Goal: Task Accomplishment & Management: Manage account settings

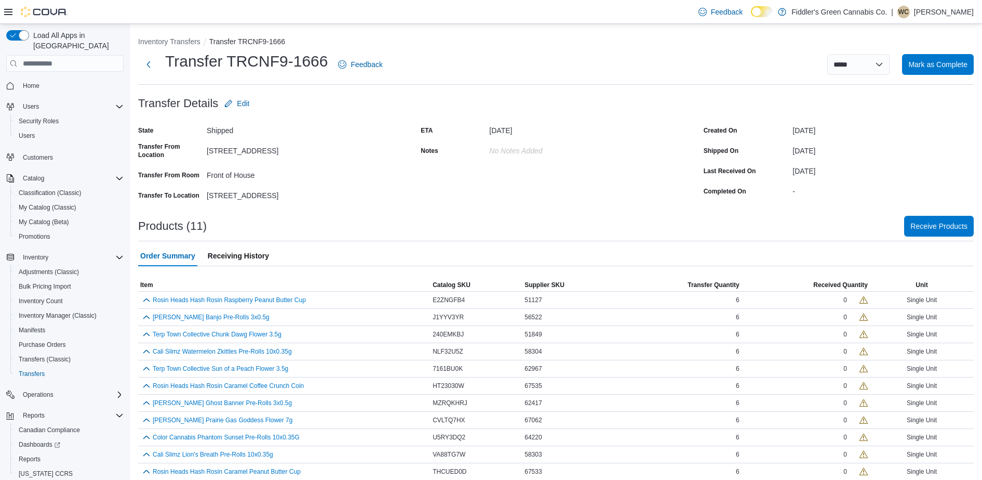
scroll to position [9, 0]
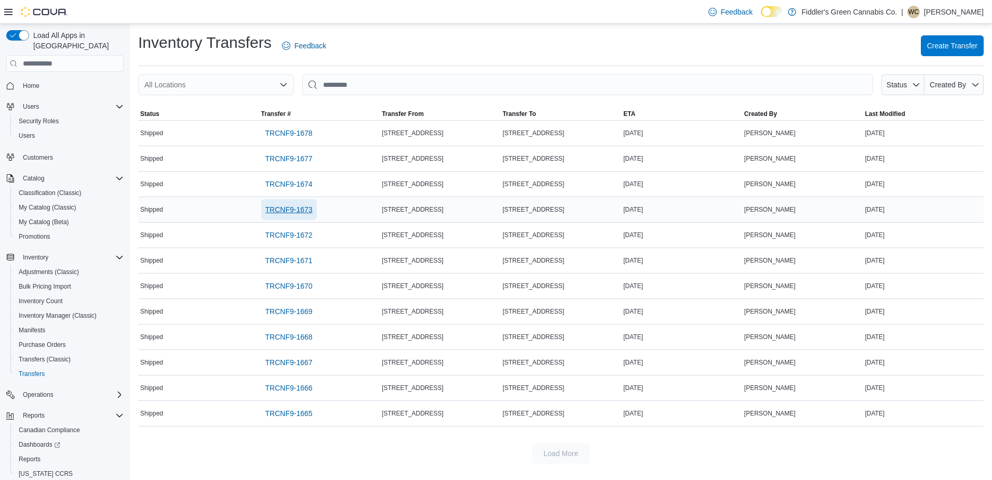
click at [282, 206] on span "TRCNF9-1673" at bounding box center [288, 209] width 47 height 10
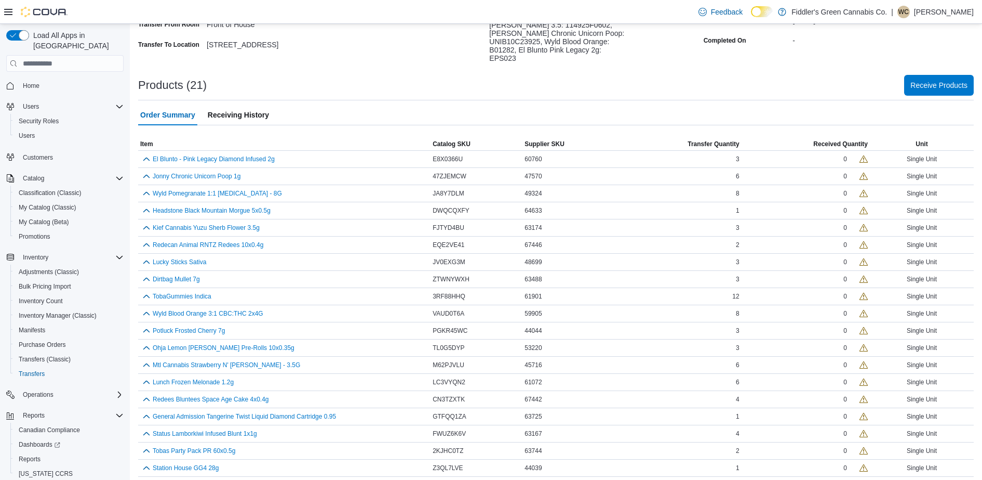
scroll to position [182, 0]
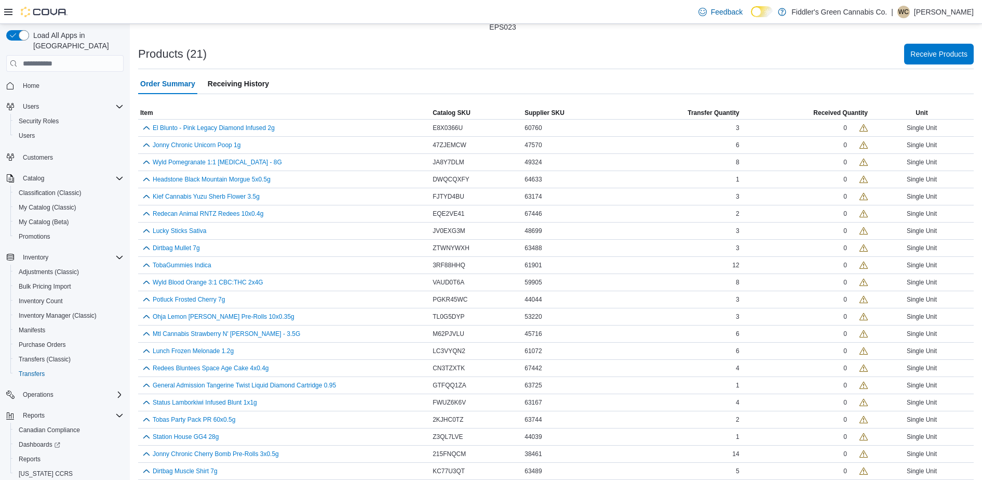
click at [594, 50] on div "Products (21) Receive Products" at bounding box center [556, 54] width 836 height 21
click at [373, 44] on div "Products (21) Receive Products" at bounding box center [556, 54] width 836 height 21
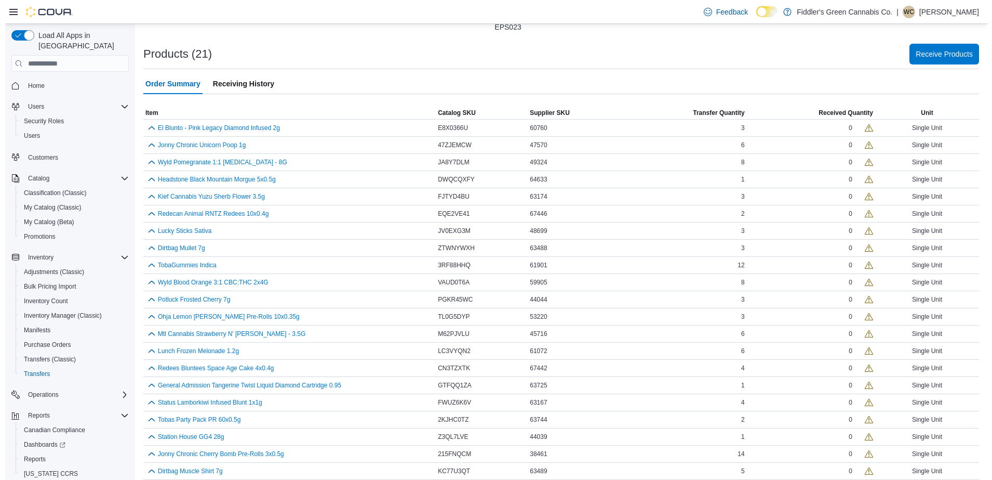
scroll to position [0, 0]
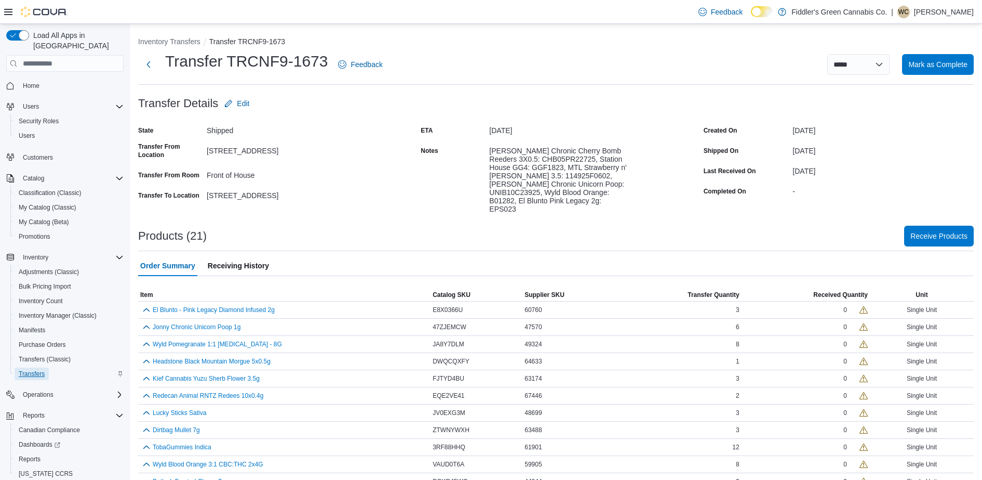
click at [29, 367] on span "Transfers" at bounding box center [32, 373] width 26 height 12
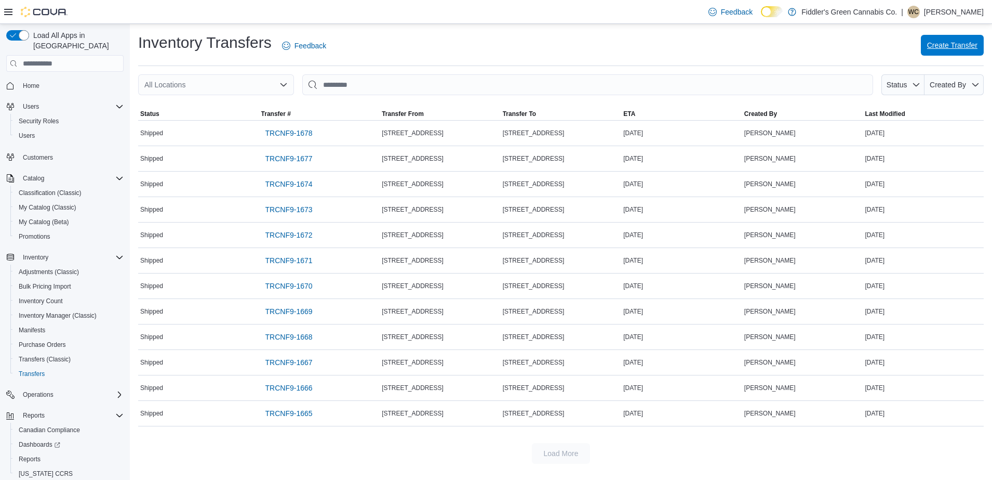
click at [959, 44] on span "Create Transfer" at bounding box center [952, 45] width 50 height 10
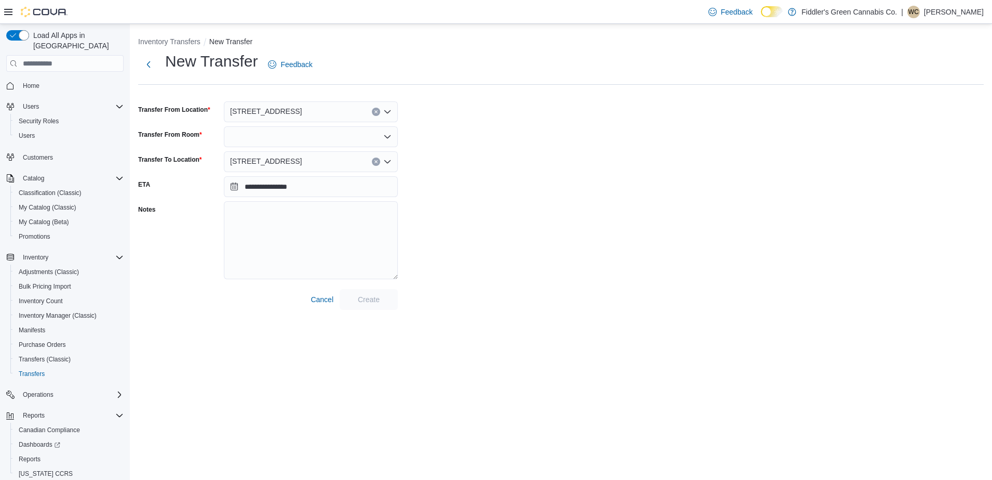
click at [267, 141] on div at bounding box center [311, 136] width 174 height 21
click at [260, 158] on span "Front of House" at bounding box center [317, 154] width 149 height 10
click at [301, 163] on div "[STREET_ADDRESS]" at bounding box center [311, 161] width 174 height 21
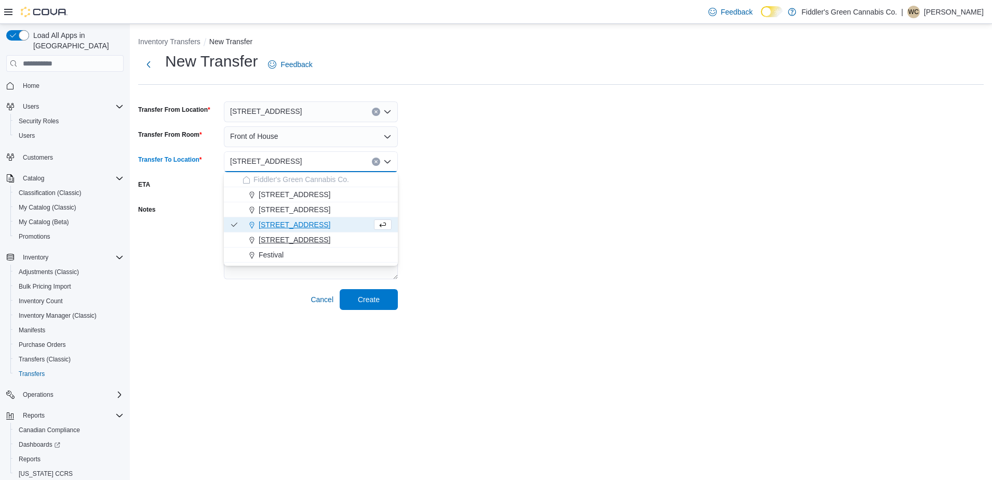
click at [290, 236] on span "[STREET_ADDRESS]" at bounding box center [295, 239] width 72 height 10
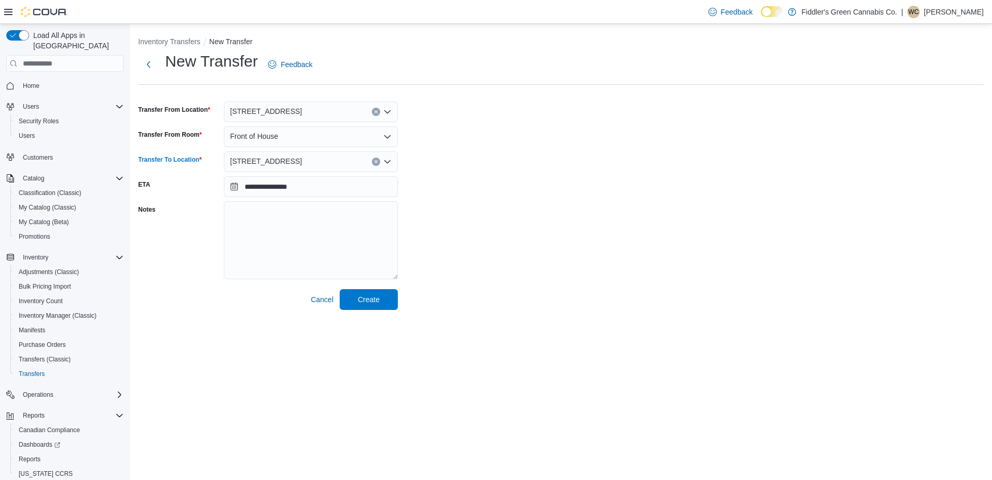
click at [552, 229] on div "**********" at bounding box center [561, 180] width 846 height 259
click at [373, 296] on span "Create" at bounding box center [369, 299] width 22 height 10
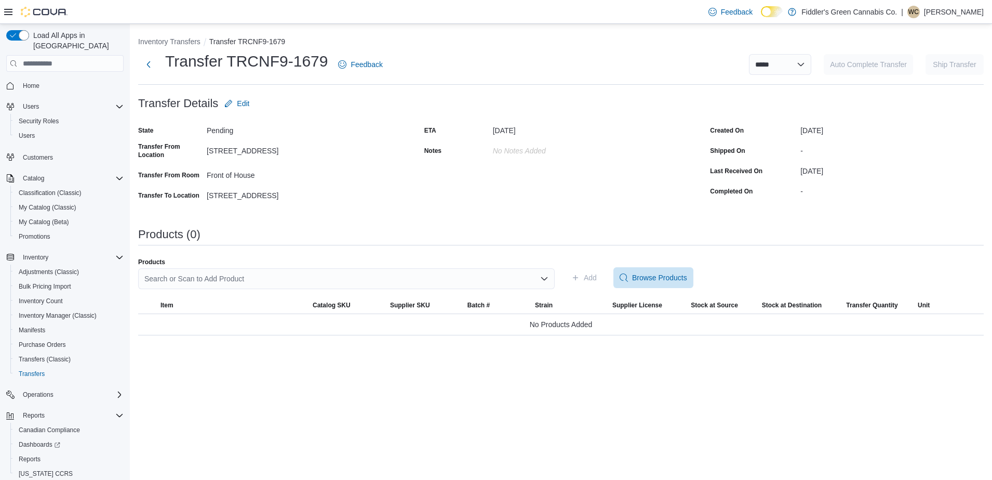
click at [289, 277] on div "Search or Scan to Add Product" at bounding box center [346, 278] width 417 height 21
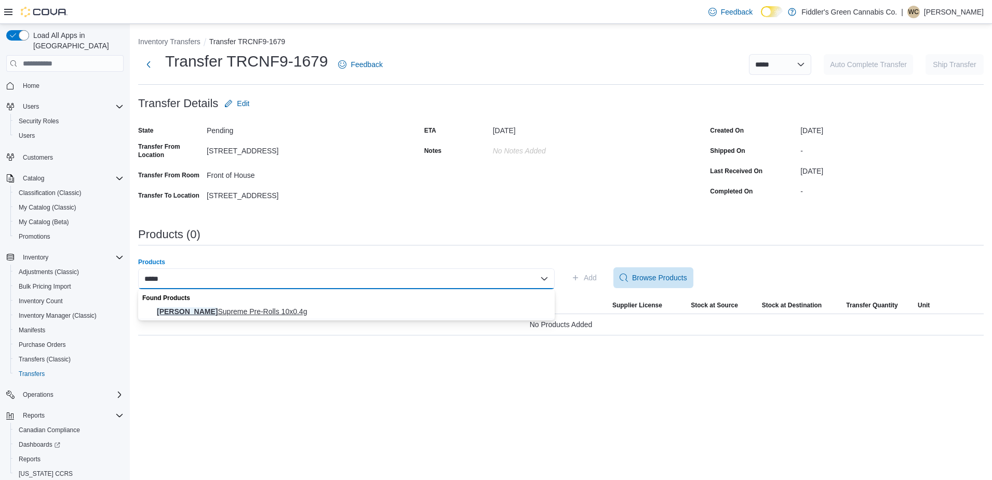
type input "*****"
click at [233, 313] on span "Trygg Supreme Pre-Rolls 10x0.4g" at bounding box center [353, 311] width 392 height 10
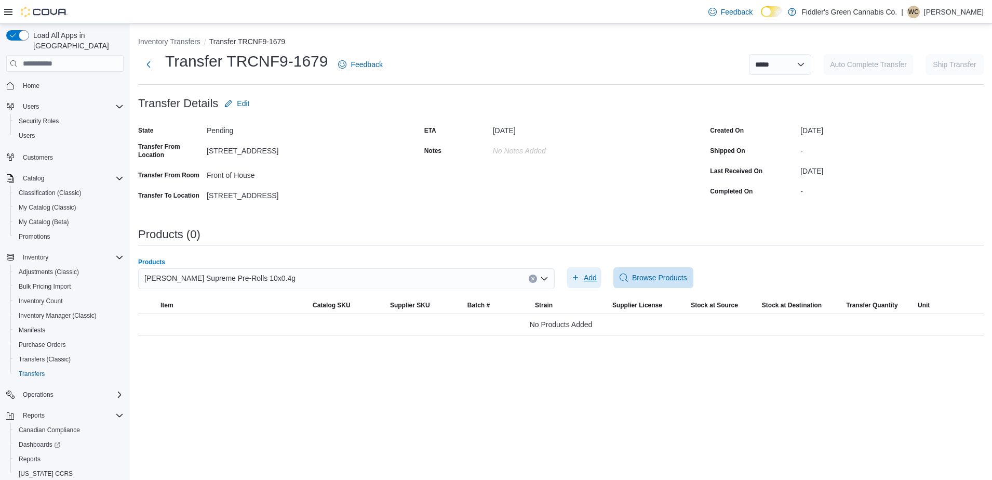
click at [590, 273] on span "Add" at bounding box center [590, 277] width 13 height 10
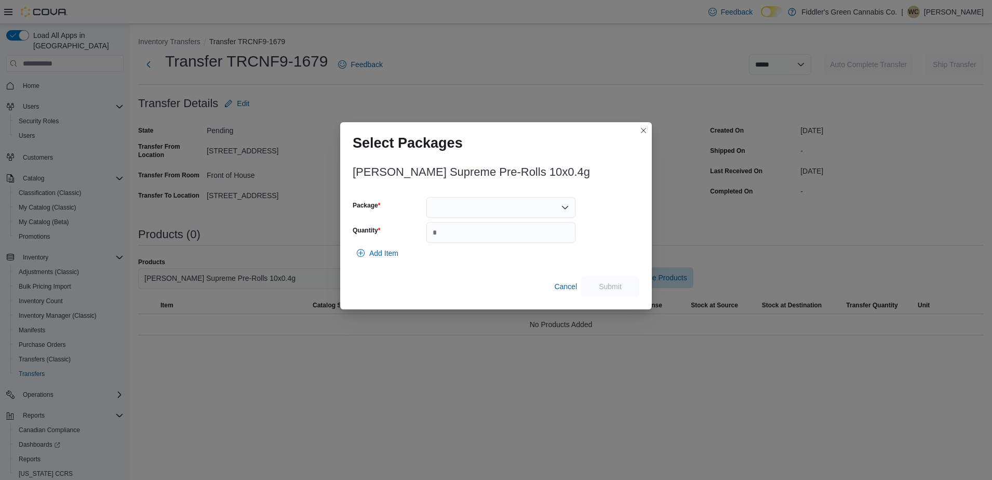
click at [529, 204] on div at bounding box center [501, 207] width 149 height 21
click at [449, 242] on span "SS24010" at bounding box center [507, 240] width 124 height 10
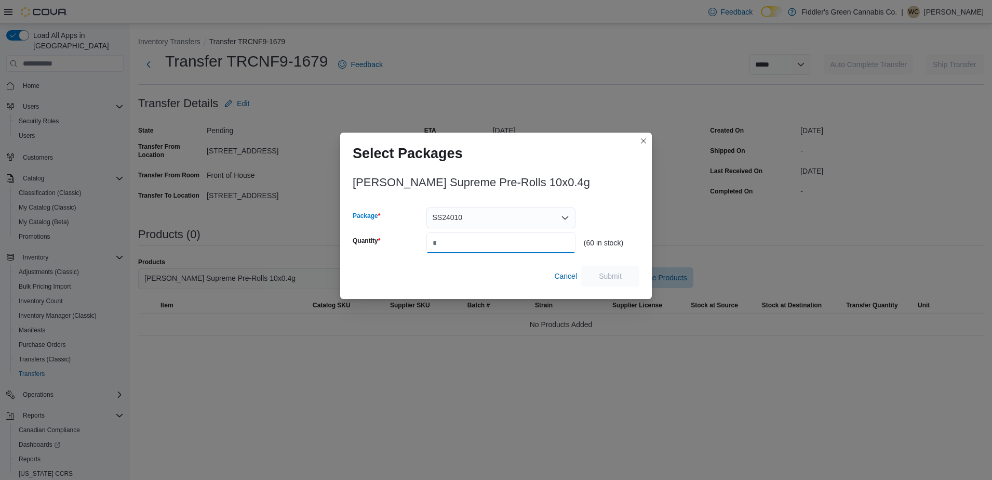
click at [491, 238] on input "Quantity" at bounding box center [501, 242] width 149 height 21
type input "**"
click at [613, 273] on span "Submit" at bounding box center [610, 275] width 23 height 10
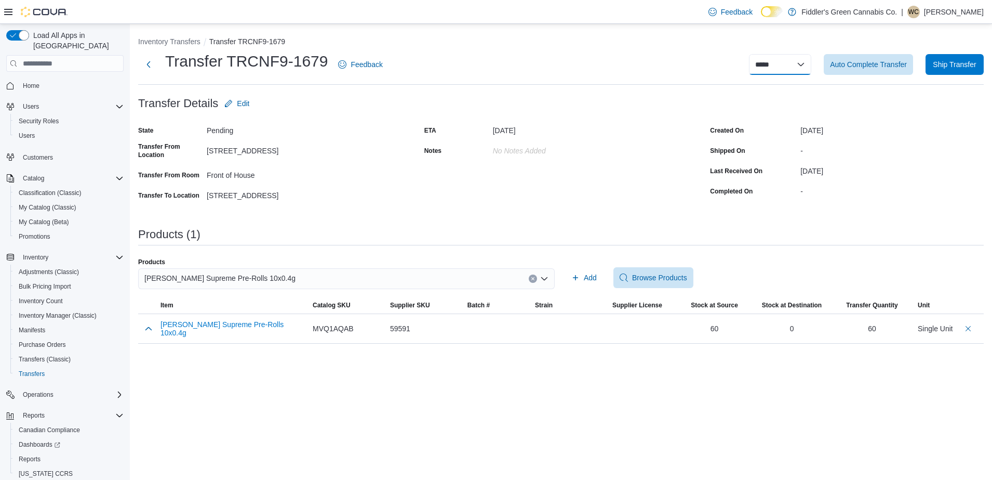
click at [789, 65] on select "**********" at bounding box center [780, 64] width 62 height 21
select select "**********"
click at [749, 54] on select "**********" at bounding box center [780, 64] width 62 height 21
select select
click at [961, 63] on span "Ship Transfer" at bounding box center [954, 64] width 43 height 10
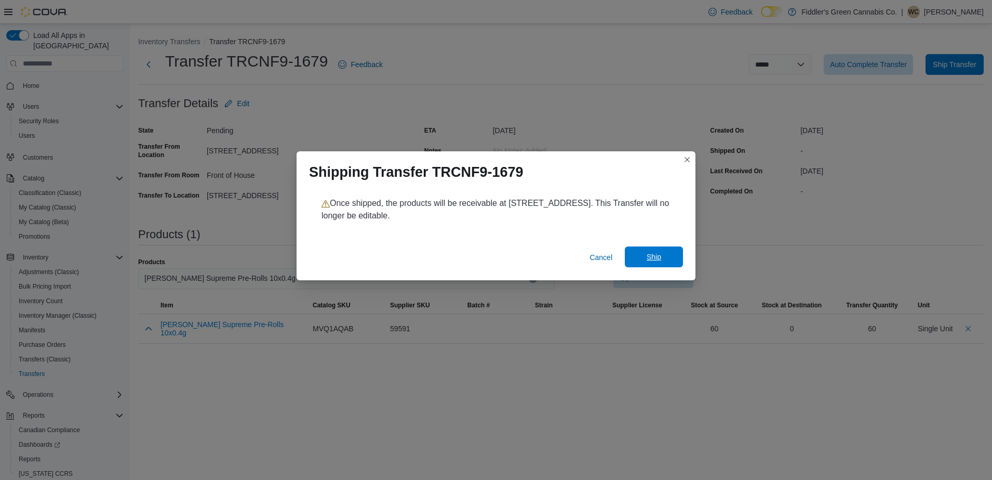
click at [644, 249] on span "Ship" at bounding box center [654, 256] width 46 height 21
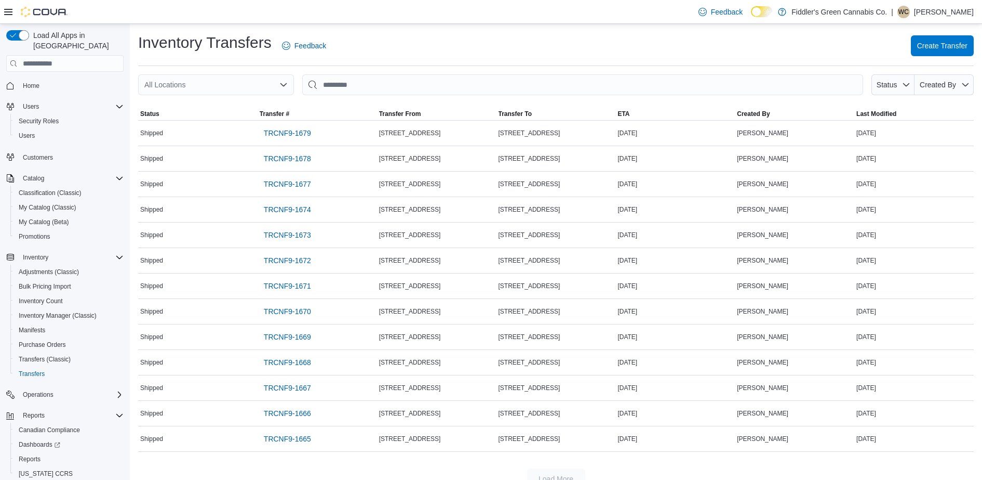
click at [945, 10] on p "[PERSON_NAME]" at bounding box center [944, 12] width 60 height 12
click at [899, 100] on span "Sign Out" at bounding box center [907, 102] width 28 height 10
